Goal: Check status

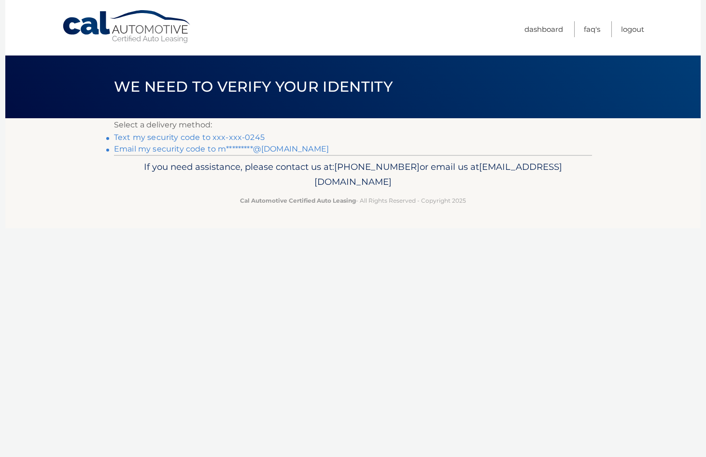
click at [143, 137] on link "Text my security code to xxx-xxx-0245" at bounding box center [189, 137] width 151 height 9
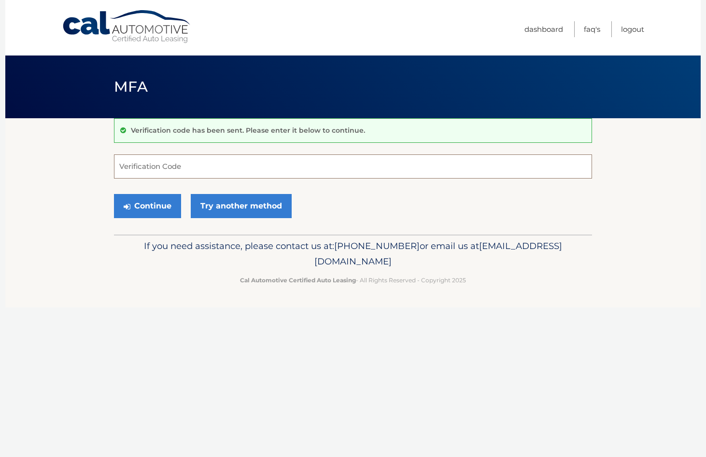
drag, startPoint x: 0, startPoint y: 0, endPoint x: 139, endPoint y: 162, distance: 213.6
click at [139, 162] on input "Verification Code" at bounding box center [353, 166] width 478 height 24
type input "462470"
click at [165, 203] on button "Continue" at bounding box center [147, 206] width 67 height 24
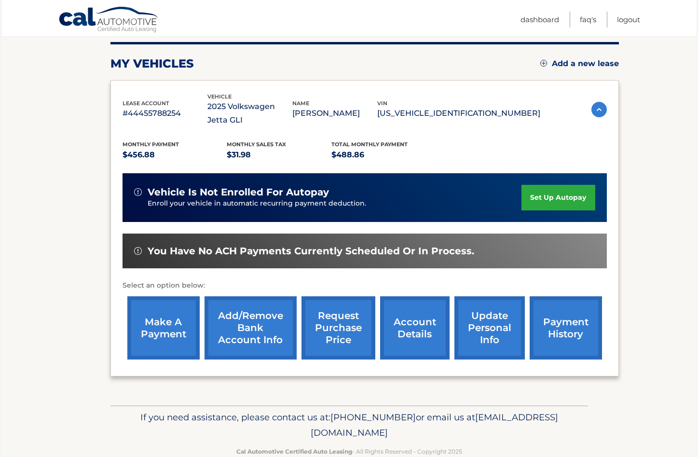
scroll to position [141, 0]
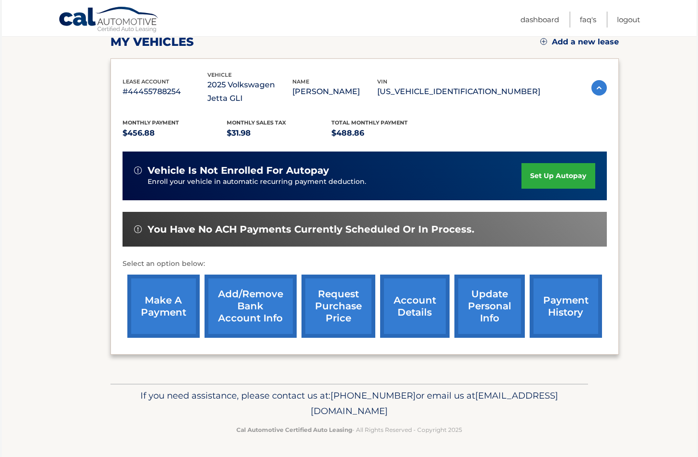
click at [574, 306] on link "payment history" at bounding box center [566, 306] width 72 height 63
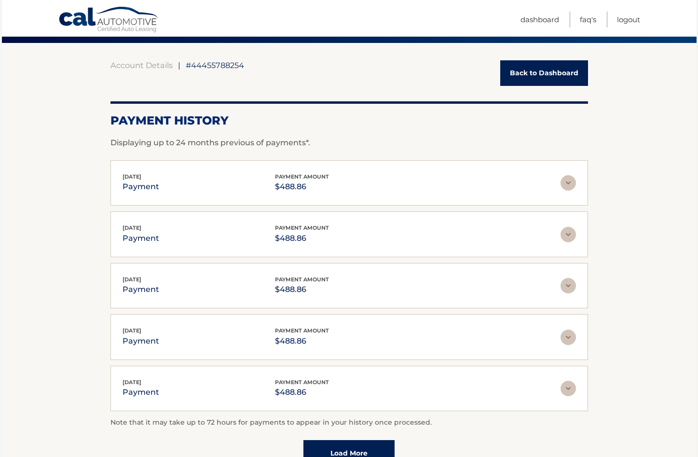
scroll to position [97, 0]
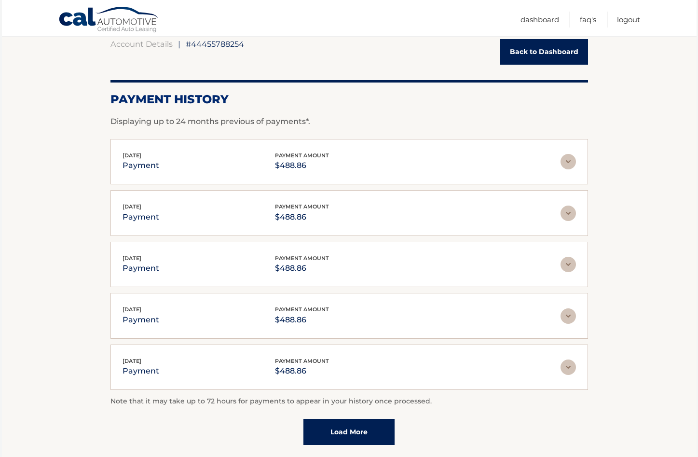
click at [565, 158] on img at bounding box center [568, 161] width 15 height 15
